Goal: Information Seeking & Learning: Find specific fact

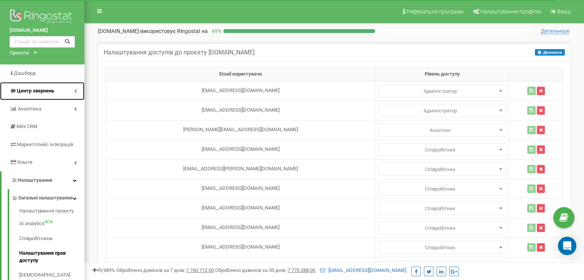
click at [52, 91] on span "Центр звернень" at bounding box center [35, 91] width 37 height 6
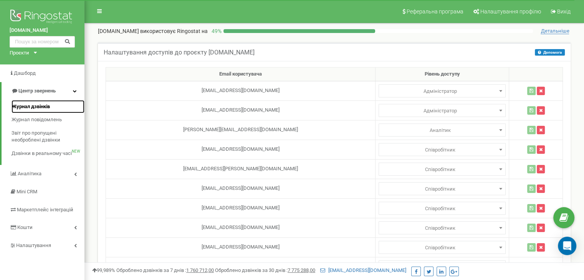
click at [41, 106] on span "Журнал дзвінків" at bounding box center [31, 106] width 38 height 7
click at [31, 108] on span "Журнал дзвінків" at bounding box center [31, 106] width 38 height 7
click at [31, 89] on span "Центр звернень" at bounding box center [36, 91] width 37 height 6
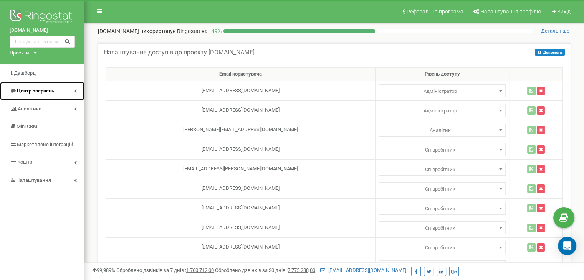
click at [71, 89] on link "Центр звернень" at bounding box center [42, 91] width 85 height 18
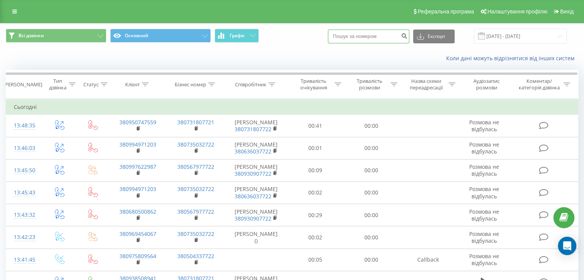
click at [353, 33] on input at bounding box center [368, 37] width 81 height 14
paste input "380506747844"
type input "380506747844"
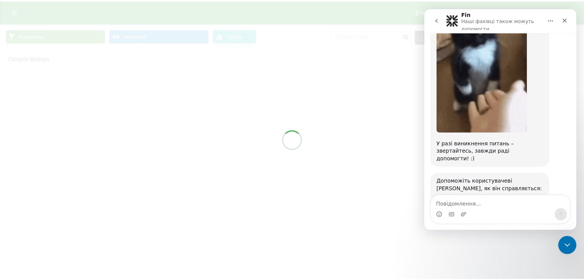
scroll to position [631, 0]
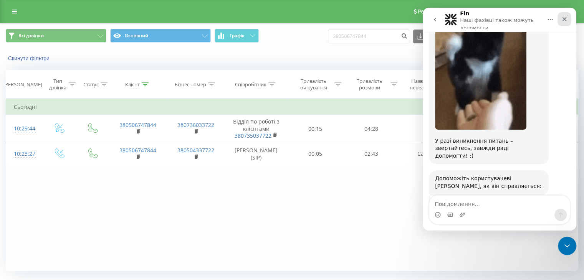
click at [564, 17] on icon "Закрити" at bounding box center [565, 19] width 6 height 6
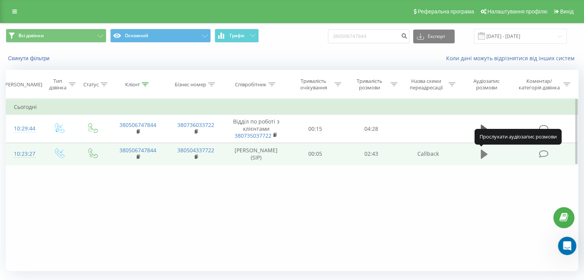
click at [480, 157] on button at bounding box center [485, 155] width 12 height 12
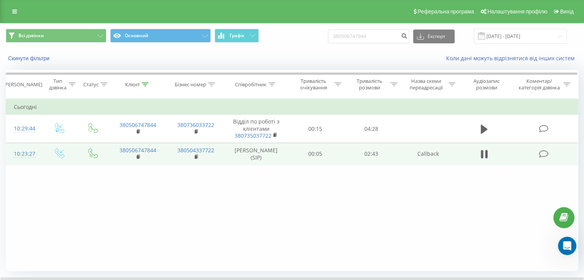
click at [341, 211] on div "Фільтрувати за умовою Дорівнює Введіть значення Скасувати OK Фільтрувати за умо…" at bounding box center [292, 185] width 573 height 173
click at [480, 158] on button at bounding box center [485, 155] width 12 height 12
click at [352, 205] on div "Фільтрувати за умовою Дорівнює Введіть значення Скасувати OK Фільтрувати за умо…" at bounding box center [292, 185] width 573 height 173
click at [310, 196] on div "Фільтрувати за умовою Дорівнює Введіть значення Скасувати OK Фільтрувати за умо…" at bounding box center [292, 185] width 573 height 173
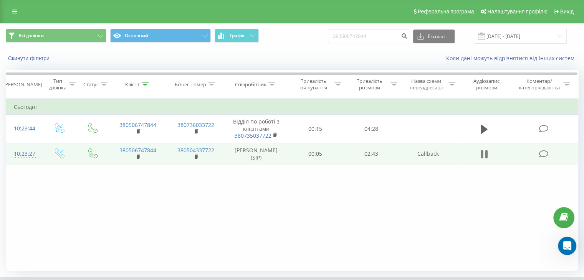
click at [487, 156] on icon at bounding box center [486, 154] width 2 height 8
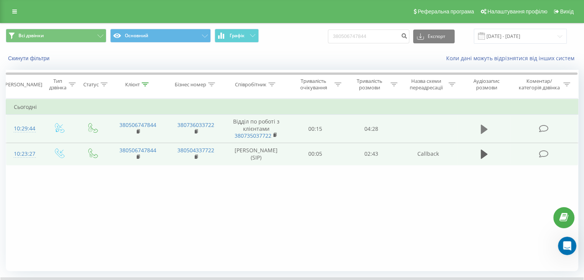
click at [484, 133] on icon at bounding box center [484, 129] width 7 height 11
click at [484, 126] on icon at bounding box center [484, 129] width 7 height 11
